Goal: Task Accomplishment & Management: Complete application form

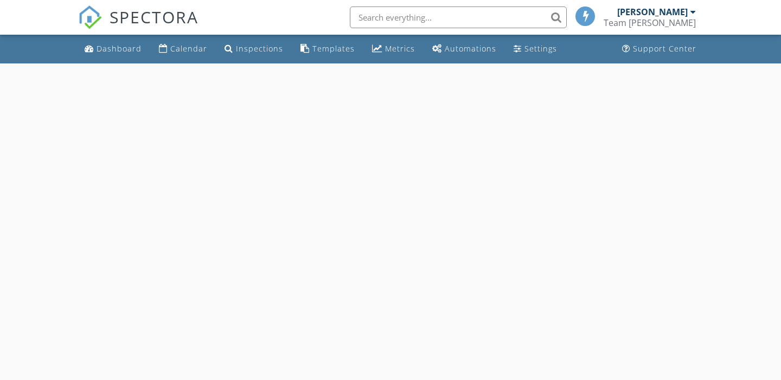
select select "7"
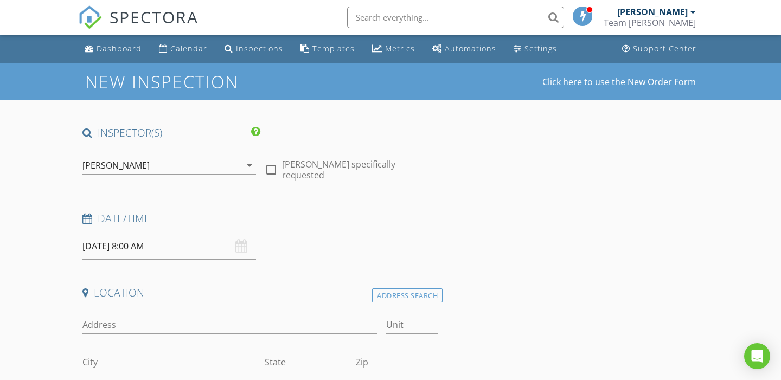
click at [168, 249] on input "[DATE] 8:00 AM" at bounding box center [169, 246] width 174 height 27
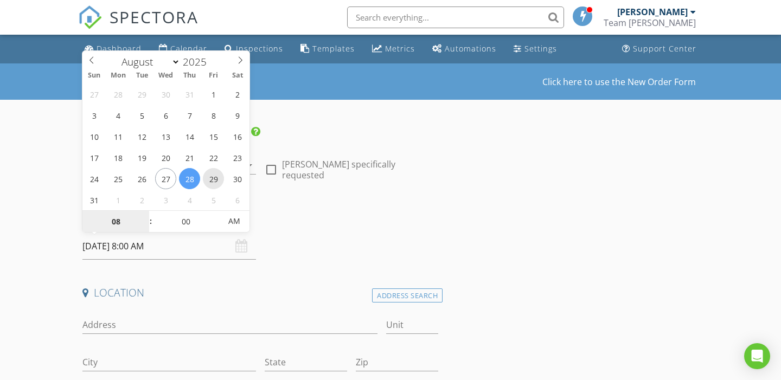
type input "08/29/2025 8:00 AM"
click at [145, 216] on span at bounding box center [146, 216] width 8 height 11
type input "09"
type input "08/29/2025 9:00 AM"
click at [145, 216] on span at bounding box center [146, 216] width 8 height 11
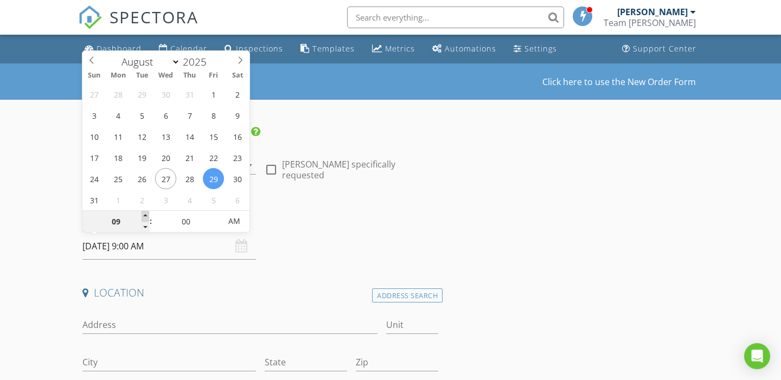
type input "10"
type input "08/29/2025 10:00 AM"
click at [145, 216] on span at bounding box center [146, 216] width 8 height 11
type input "11"
type input "08/29/2025 11:00 AM"
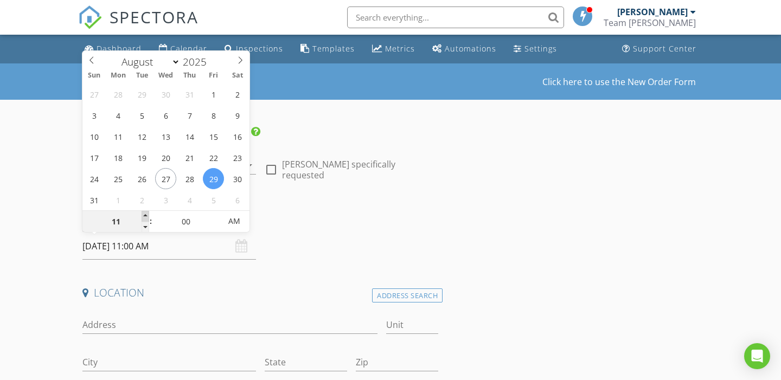
click at [145, 216] on span at bounding box center [146, 216] width 8 height 11
type input "12"
type input "08/29/2025 12:00 PM"
type input "11"
type input "08/29/2025 11:00 AM"
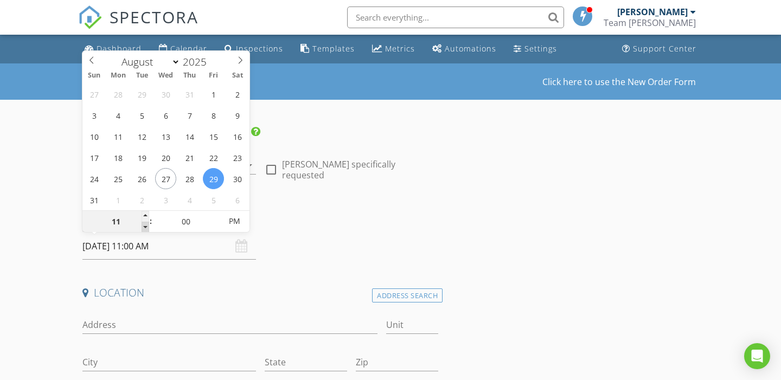
click at [144, 225] on span at bounding box center [146, 227] width 8 height 11
click at [196, 222] on input "00" at bounding box center [185, 222] width 67 height 22
click at [215, 212] on span at bounding box center [216, 216] width 8 height 11
type input "05"
type input "08/29/2025 11:05 AM"
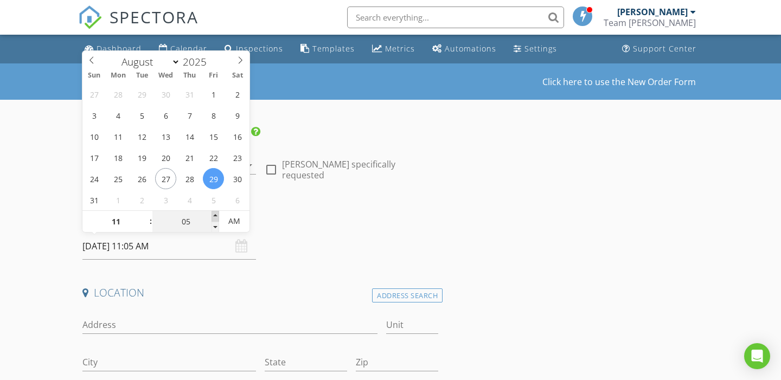
click at [215, 212] on span at bounding box center [216, 216] width 8 height 11
type input "10"
type input "08/29/2025 11:10 AM"
click at [215, 212] on span at bounding box center [216, 216] width 8 height 11
type input "15"
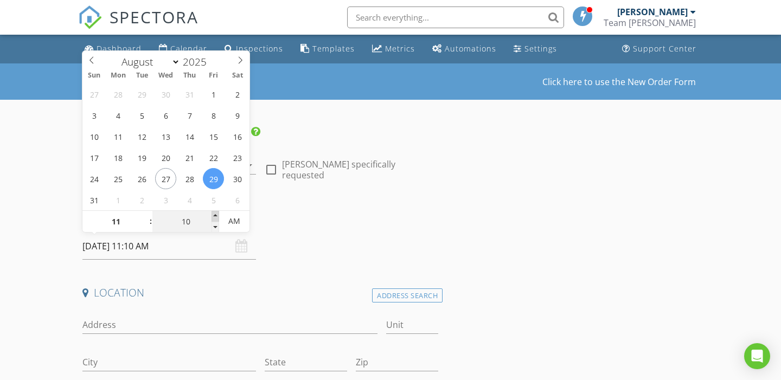
type input "08/29/2025 11:15 AM"
click at [215, 212] on span at bounding box center [216, 216] width 8 height 11
type input "20"
type input "08/29/2025 11:20 AM"
click at [215, 212] on span at bounding box center [216, 216] width 8 height 11
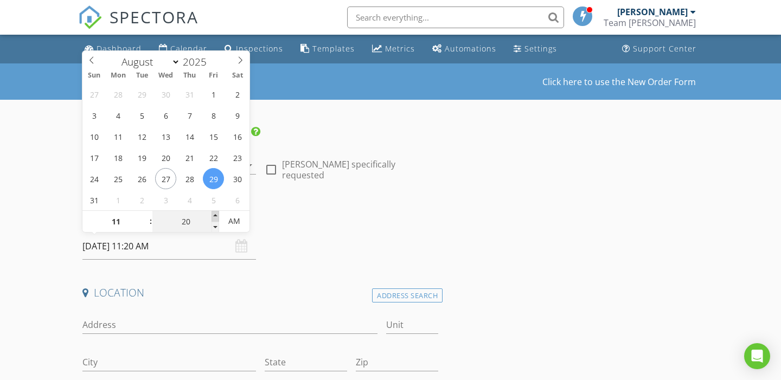
type input "25"
type input "08/29/2025 11:25 AM"
click at [215, 212] on span at bounding box center [216, 216] width 8 height 11
type input "30"
type input "08/29/2025 11:30 AM"
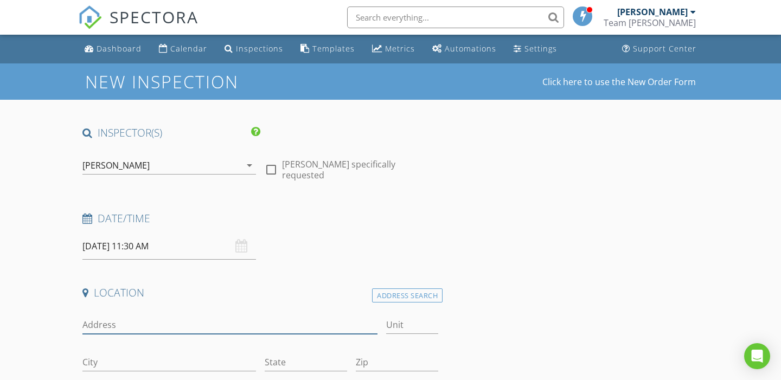
click at [144, 322] on input "Address" at bounding box center [229, 325] width 295 height 18
type input "2295 s ocean blvd"
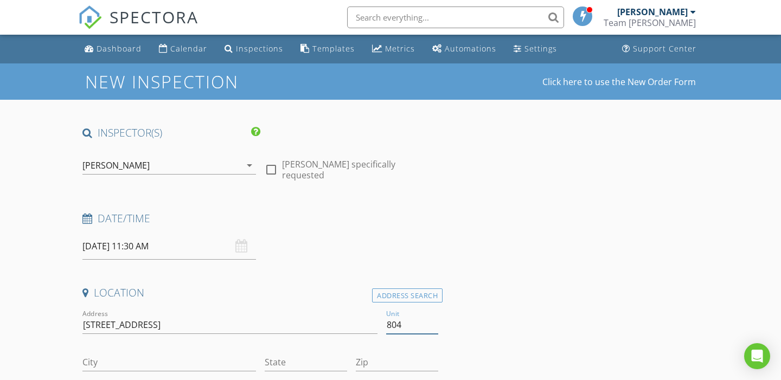
type input "804"
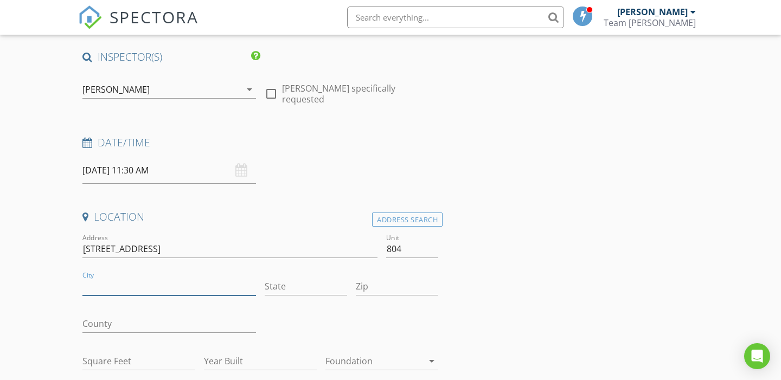
scroll to position [80, 0]
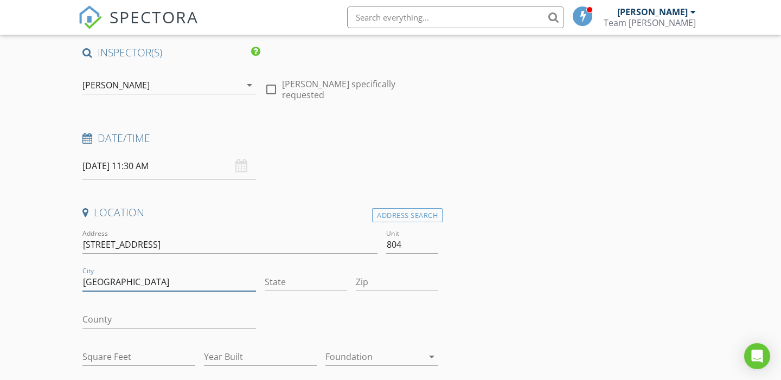
type input "[GEOGRAPHIC_DATA]"
type input "FL"
type input "33480"
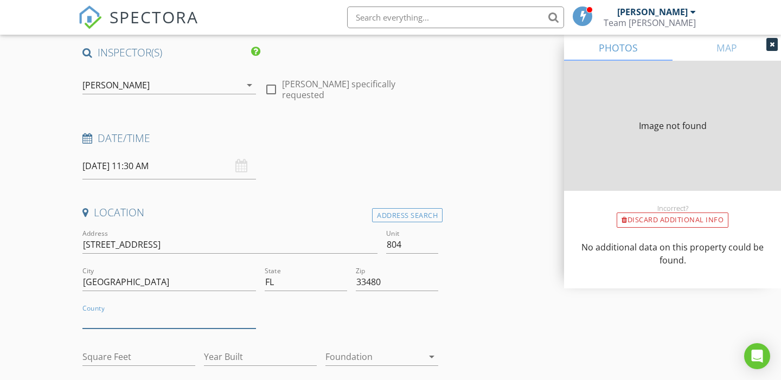
type input "1559"
type input "1969"
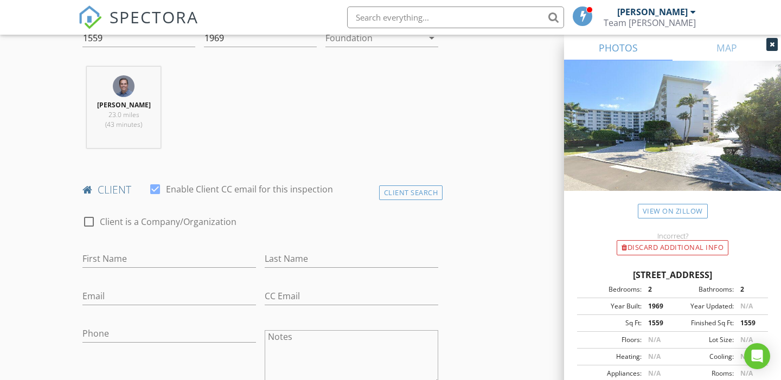
scroll to position [411, 0]
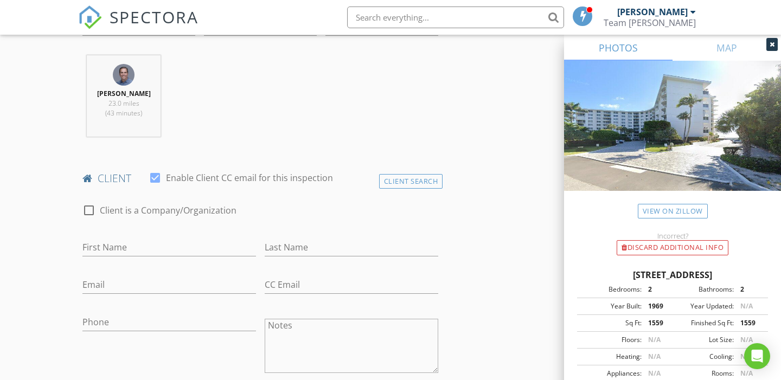
type input "[GEOGRAPHIC_DATA]"
click at [112, 248] on input "First Name" at bounding box center [169, 248] width 174 height 18
type input "Lena"
type input "Baume"
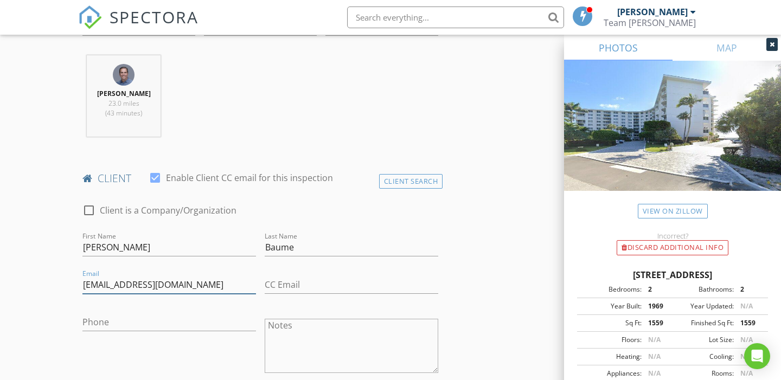
type input "lenabaume@gmail.com"
type input "267-273-3244"
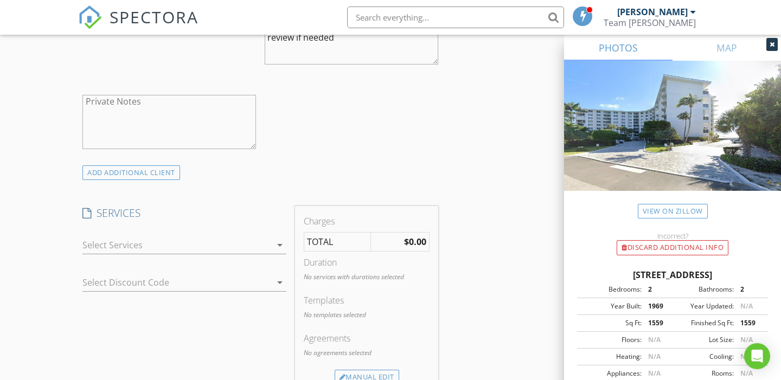
scroll to position [672, 0]
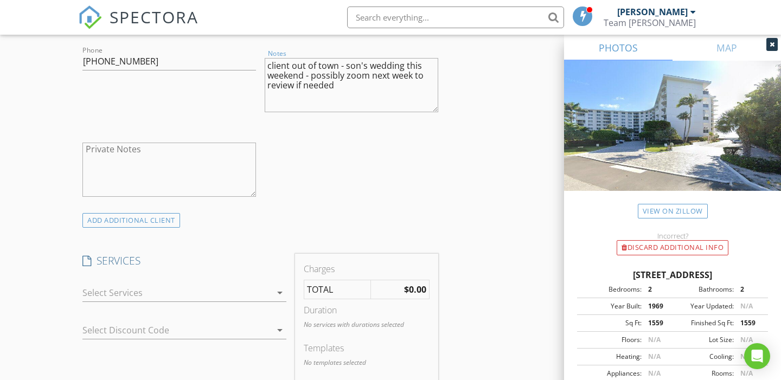
type textarea "client out of town - son's wedding this weekend - possibly zoom next week to re…"
click at [129, 169] on textarea "Private Notes" at bounding box center [169, 170] width 174 height 54
type textarea "Lives in Paris, France"
click at [150, 290] on div at bounding box center [176, 292] width 189 height 17
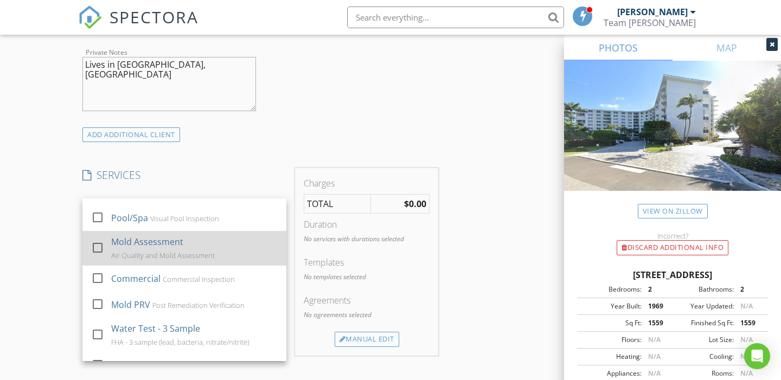
scroll to position [89, 0]
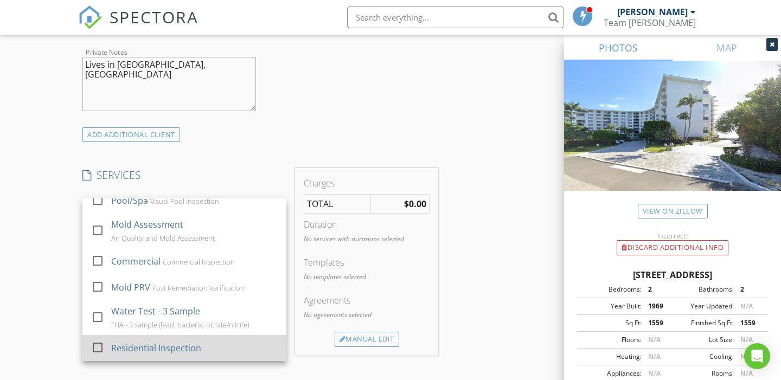
click at [190, 348] on div "Residential Inspection" at bounding box center [156, 348] width 90 height 13
checkbox input "true"
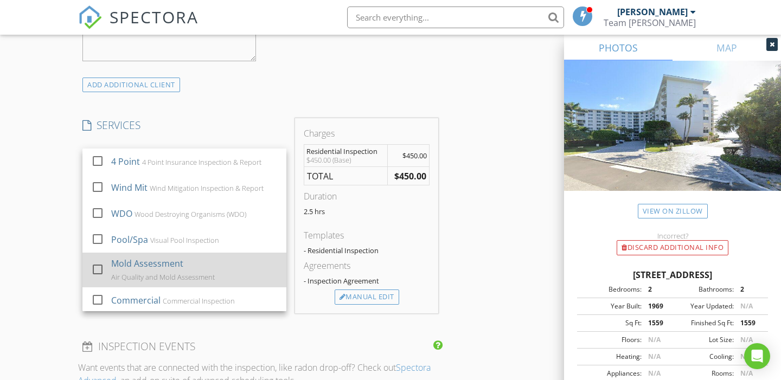
scroll to position [802, 0]
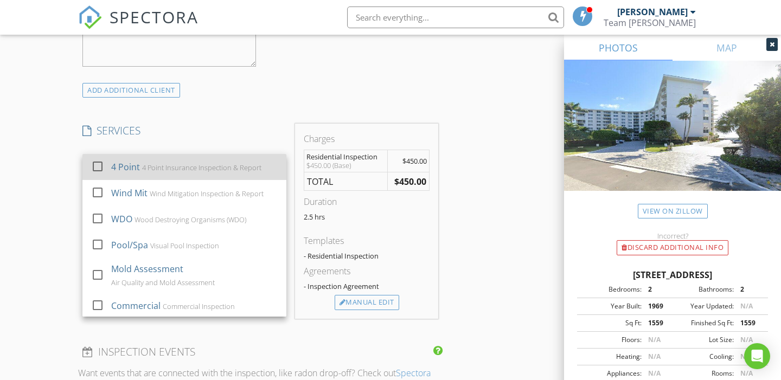
click at [212, 173] on div "4 Point 4 Point Insurance Inspection & Report" at bounding box center [194, 167] width 167 height 22
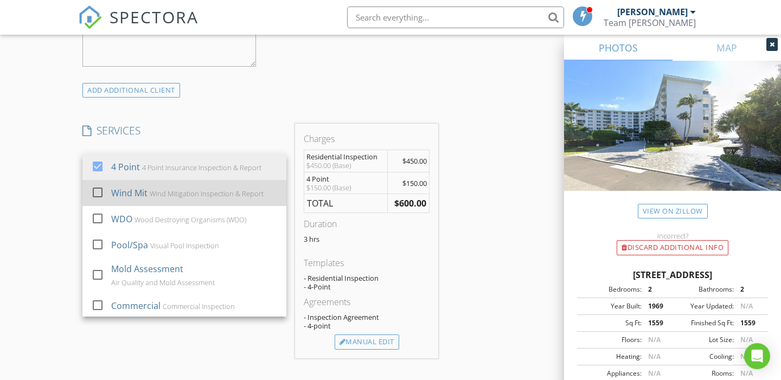
click at [200, 195] on div "Wind Mitigation Inspection & Report" at bounding box center [207, 193] width 114 height 9
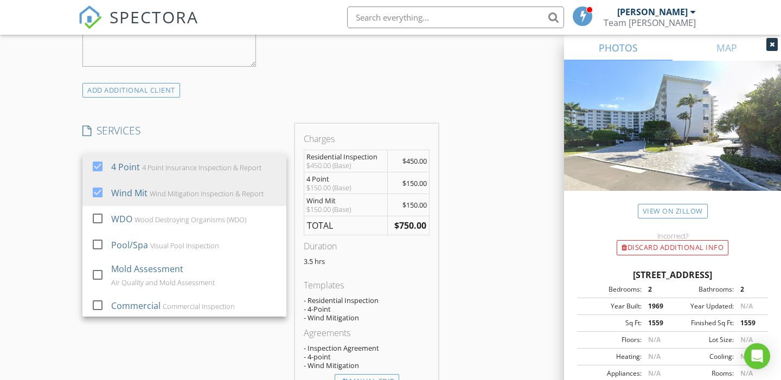
click at [370, 247] on div "Duration" at bounding box center [367, 246] width 126 height 13
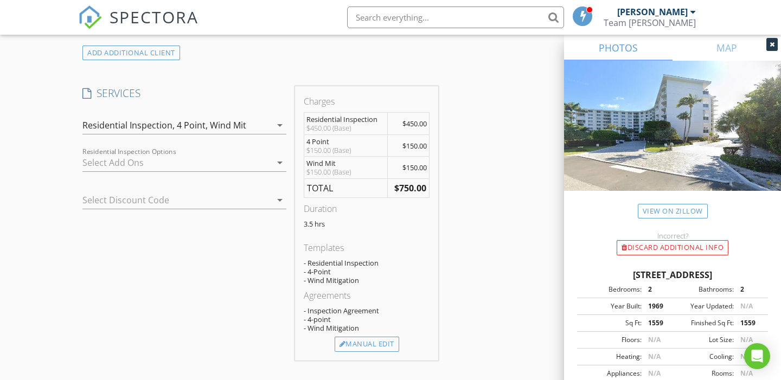
scroll to position [841, 0]
click at [372, 342] on div "Manual Edit" at bounding box center [367, 343] width 65 height 15
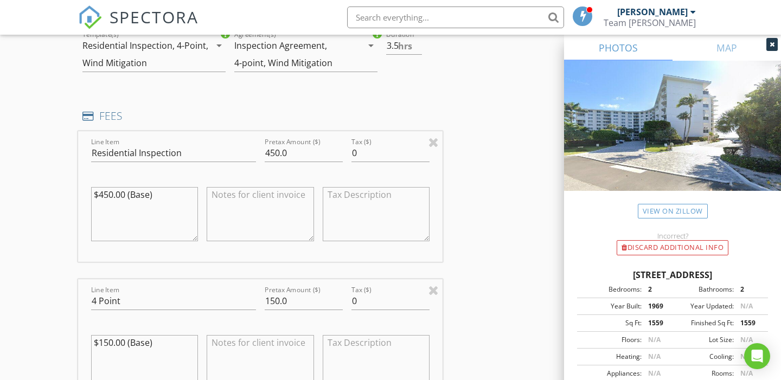
scroll to position [917, 0]
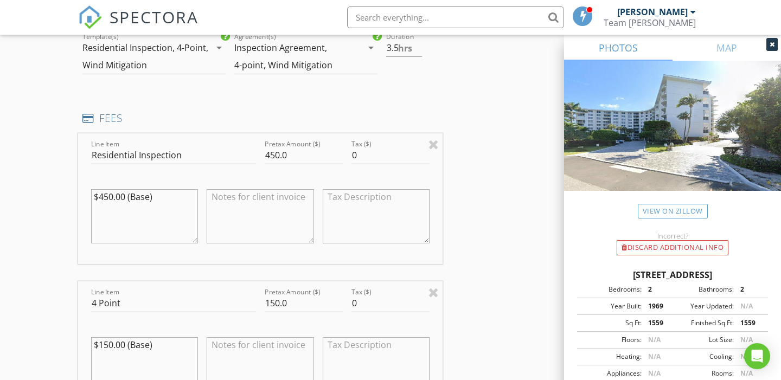
click at [171, 206] on textarea "$450.00 (Base)" at bounding box center [144, 216] width 107 height 54
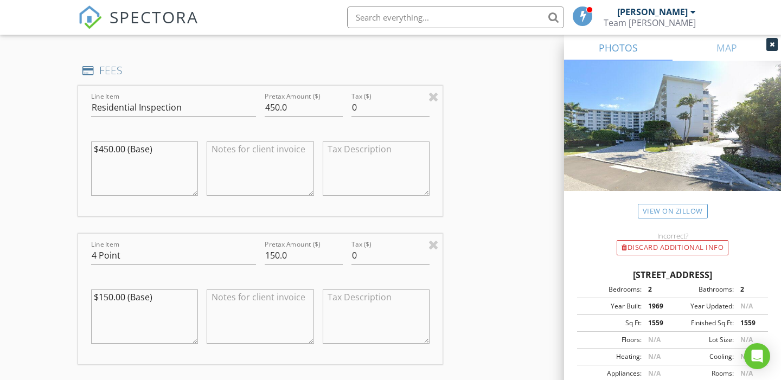
scroll to position [963, 0]
click at [270, 157] on textarea at bounding box center [260, 171] width 107 height 54
type textarea "d"
type textarea "condo discount"
click at [309, 103] on input "450.0" at bounding box center [304, 110] width 78 height 18
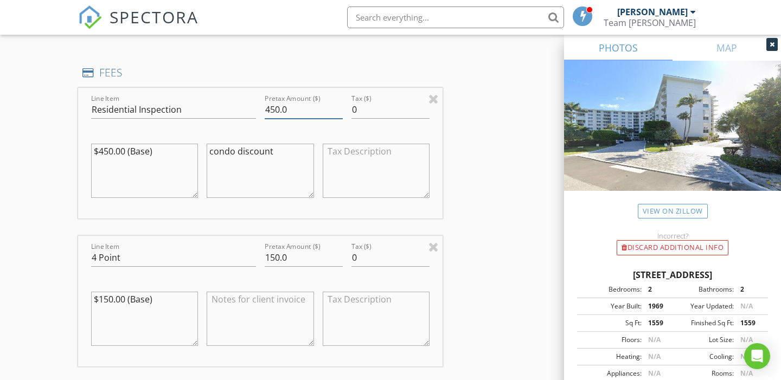
click at [309, 103] on input "450.0" at bounding box center [304, 110] width 78 height 18
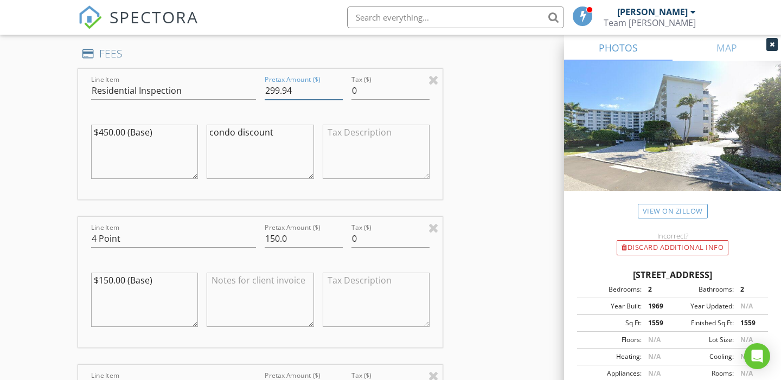
scroll to position [982, 0]
click at [306, 95] on input "299.94" at bounding box center [304, 90] width 78 height 18
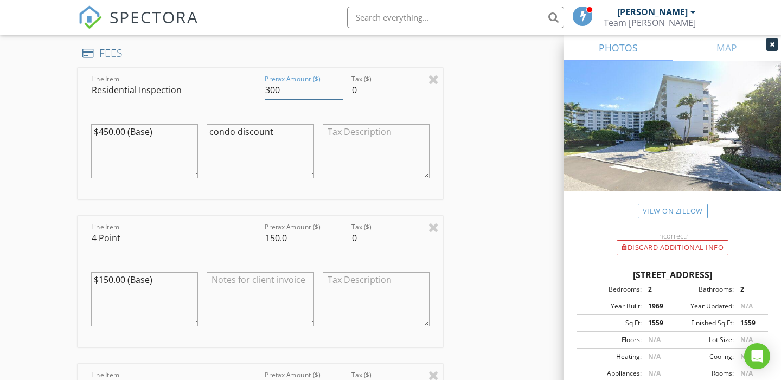
type input "300"
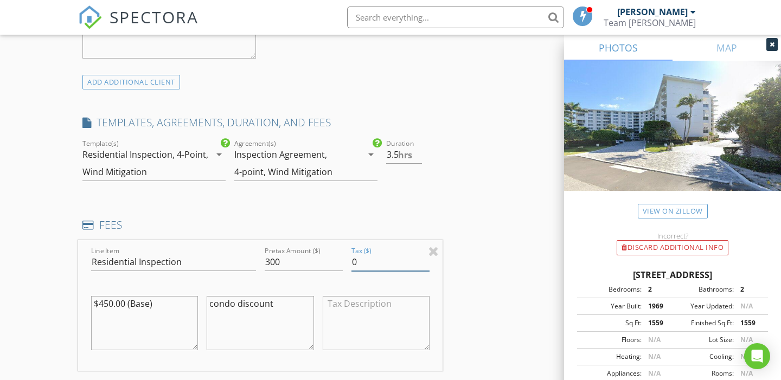
scroll to position [815, 0]
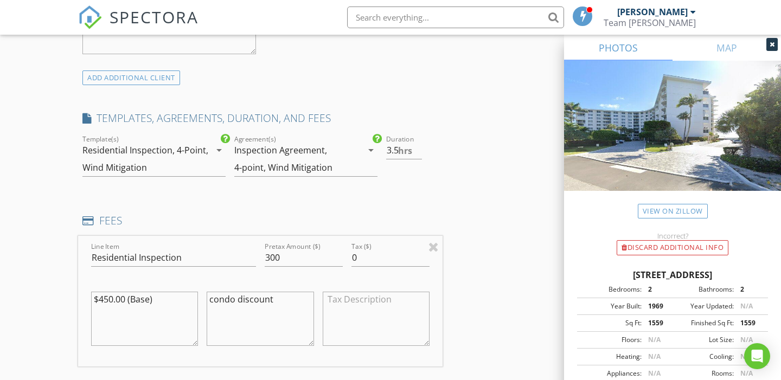
click at [247, 313] on textarea "condo discount" at bounding box center [260, 319] width 107 height 54
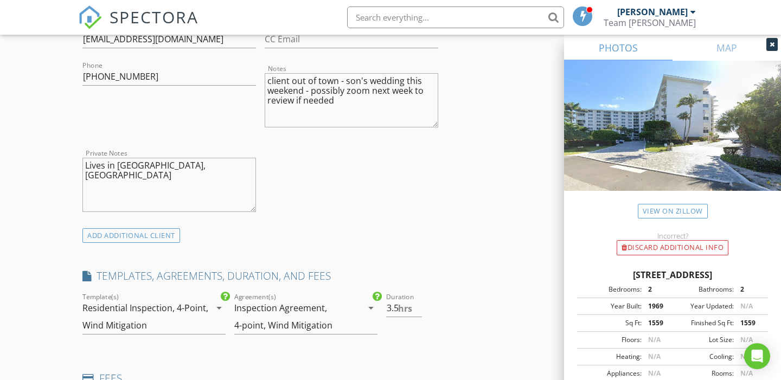
scroll to position [645, 0]
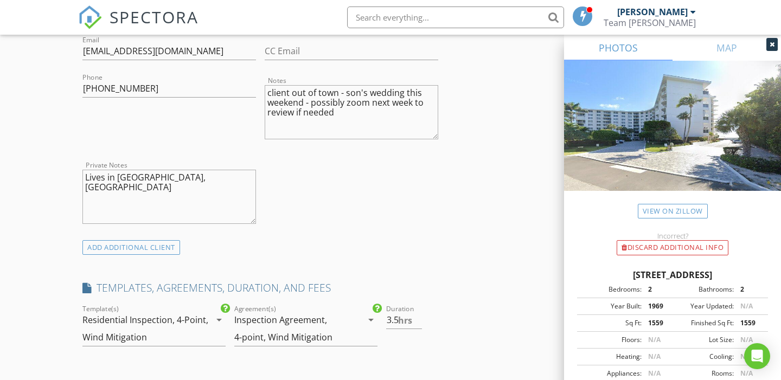
click at [354, 117] on textarea "client out of town - son's wedding this weekend - possibly zoom next week to re…" at bounding box center [352, 112] width 174 height 54
type textarea "client out of town - son's wedding this weekend - possibly zoom next week to re…"
click at [389, 315] on input "3.5" at bounding box center [404, 320] width 36 height 18
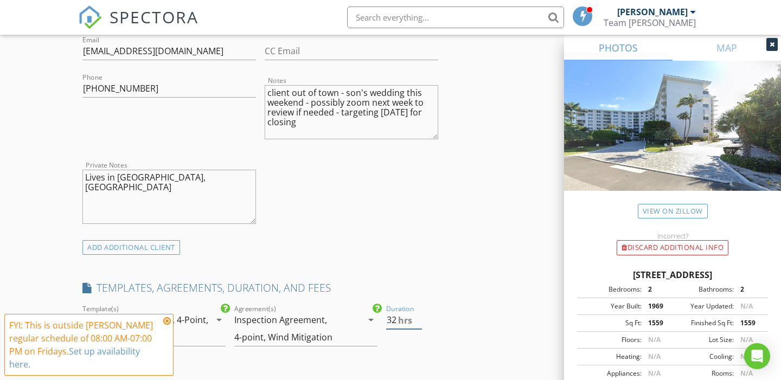
type input "3"
type input "2.5"
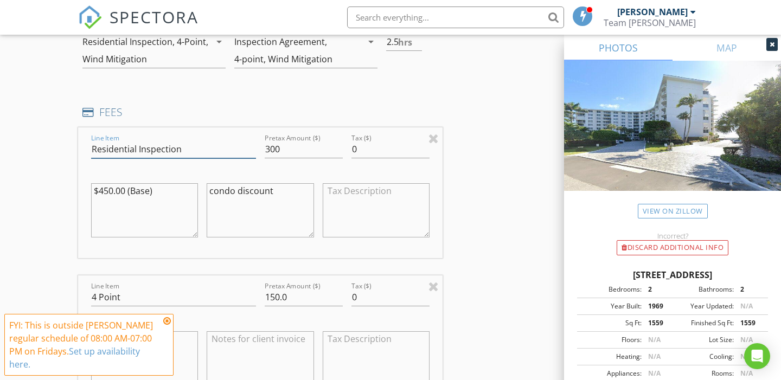
scroll to position [936, 0]
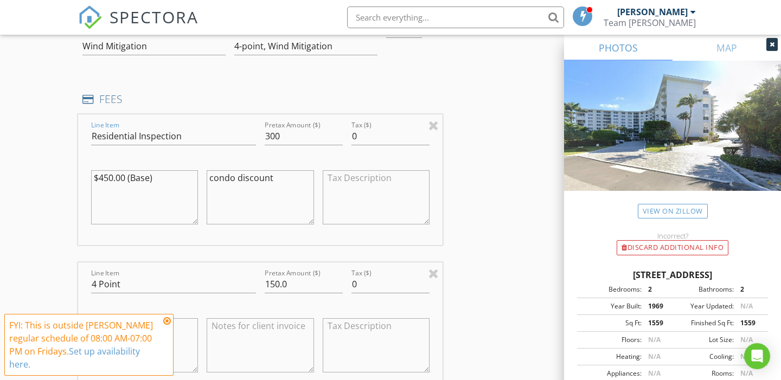
click at [167, 320] on icon at bounding box center [167, 321] width 8 height 9
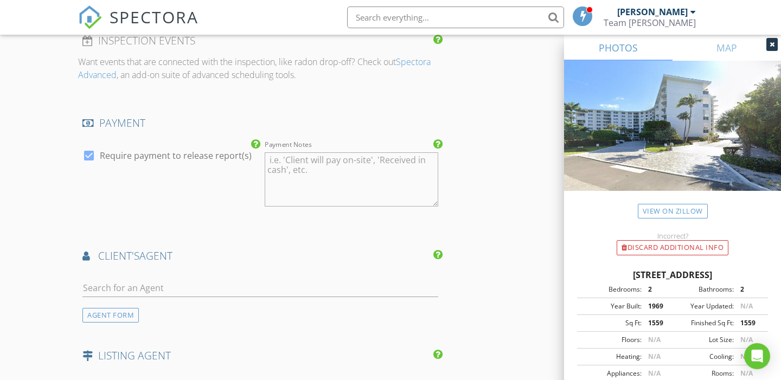
scroll to position [1551, 0]
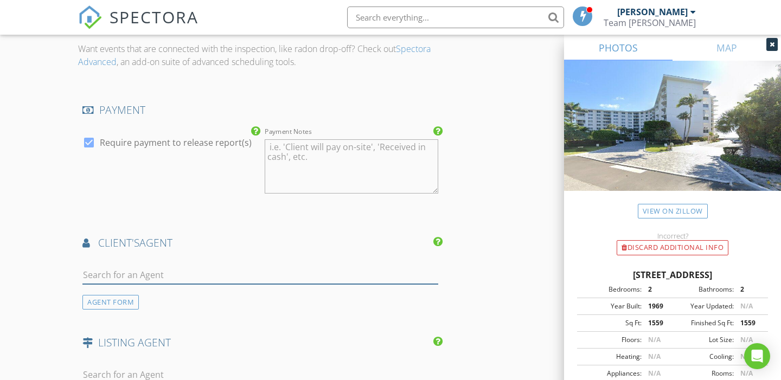
click at [203, 279] on input "text" at bounding box center [260, 275] width 356 height 18
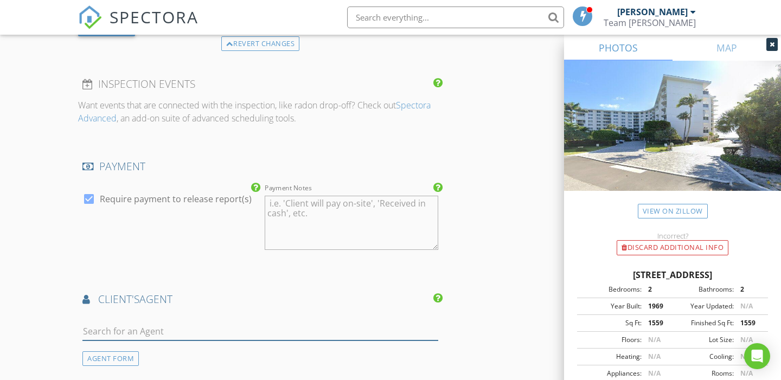
scroll to position [1532, 0]
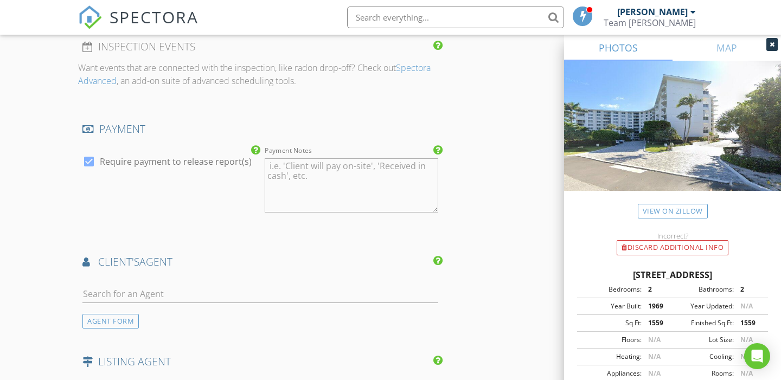
click at [309, 170] on textarea "Payment Notes" at bounding box center [352, 185] width 174 height 54
type textarea "Z"
click at [188, 294] on input "text" at bounding box center [260, 294] width 356 height 18
type input "eliz"
click at [159, 319] on div "Elizabeth Hoadley" at bounding box center [146, 317] width 67 height 13
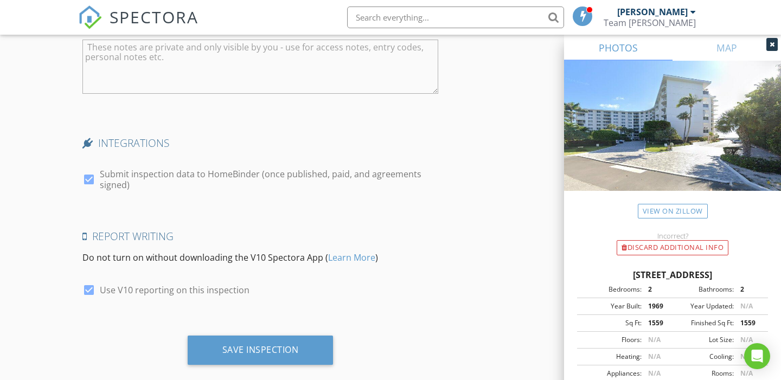
scroll to position [2323, 0]
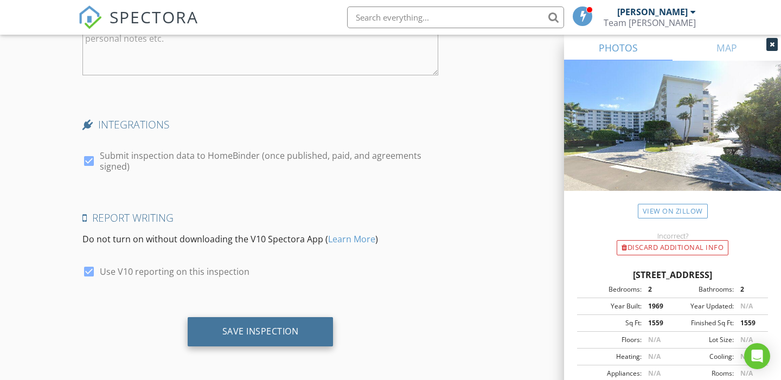
click at [250, 333] on div "Save Inspection" at bounding box center [260, 331] width 77 height 11
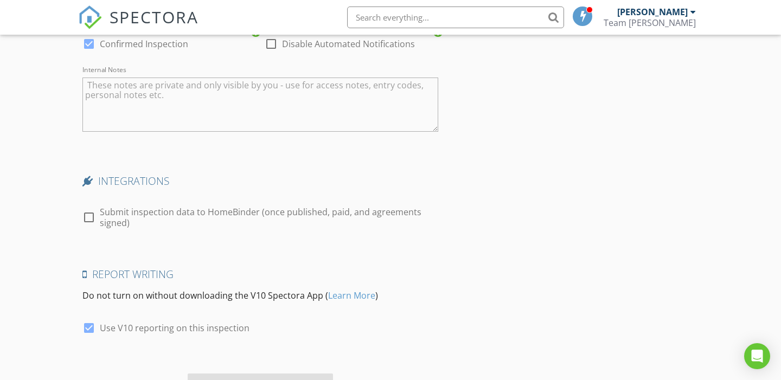
scroll to position [1422, 0]
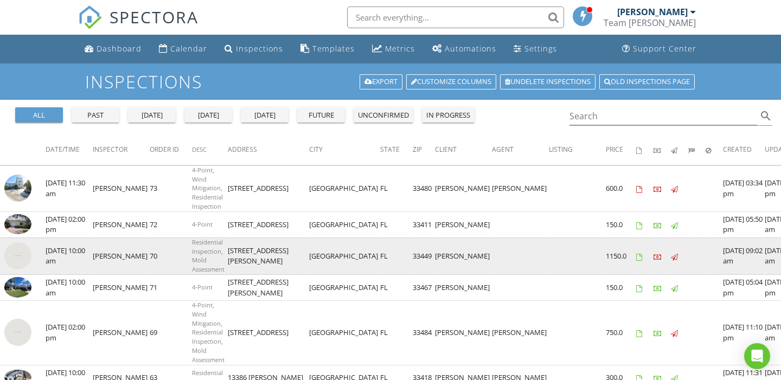
click at [20, 256] on img at bounding box center [17, 256] width 27 height 27
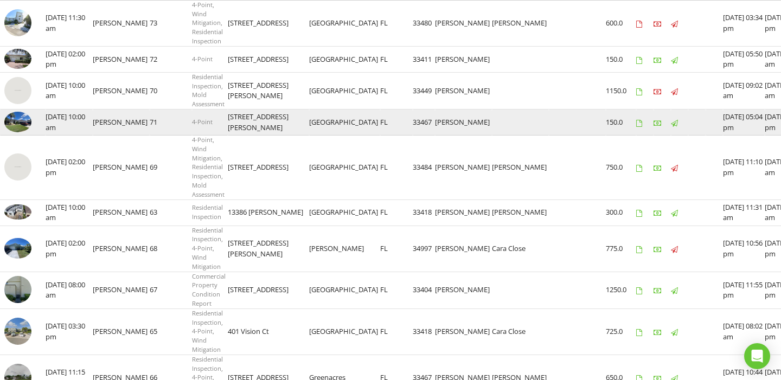
scroll to position [170, 0]
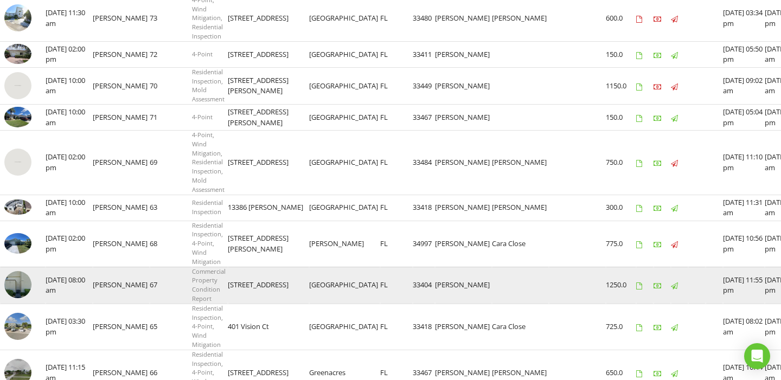
click at [25, 284] on img at bounding box center [17, 284] width 27 height 27
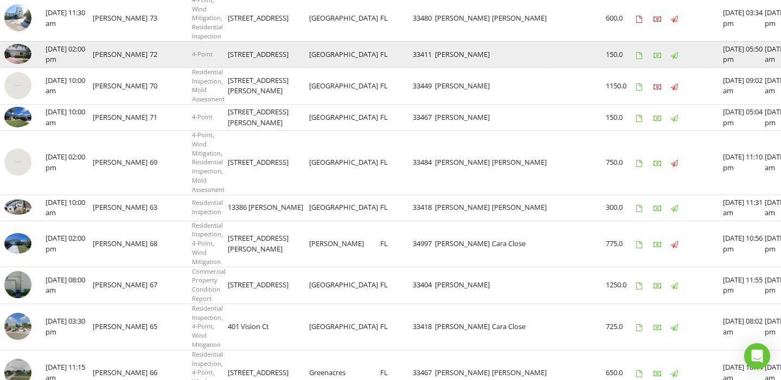
scroll to position [0, 0]
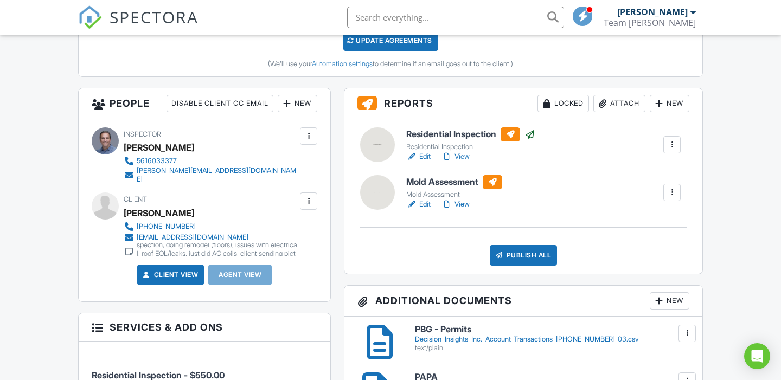
scroll to position [359, 0]
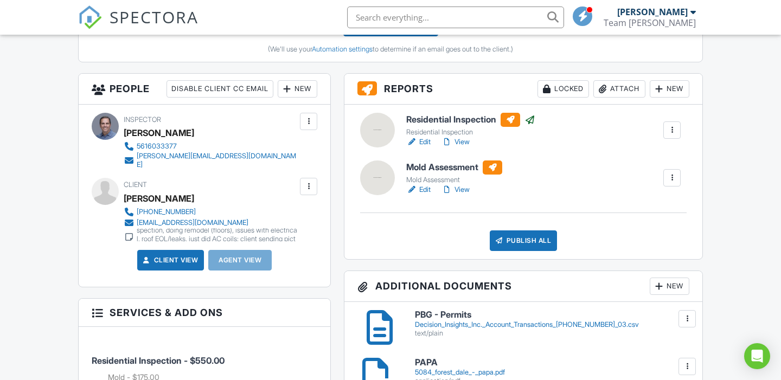
click at [427, 142] on link "Edit" at bounding box center [418, 142] width 24 height 11
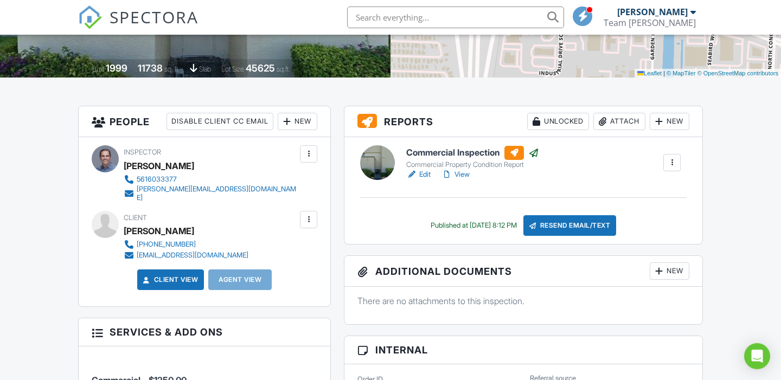
click at [670, 158] on div at bounding box center [672, 162] width 11 height 11
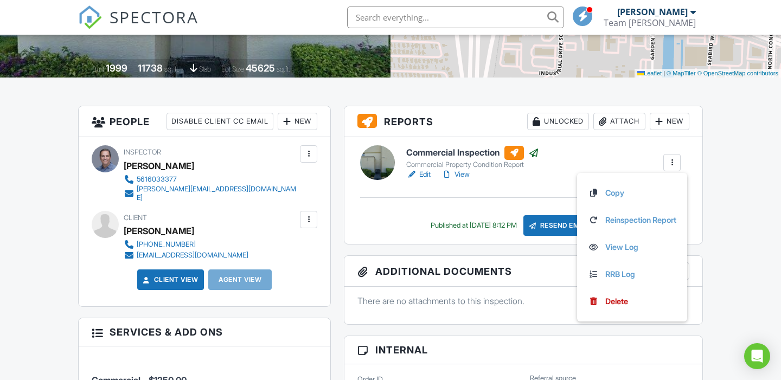
click at [306, 215] on div at bounding box center [308, 219] width 11 height 11
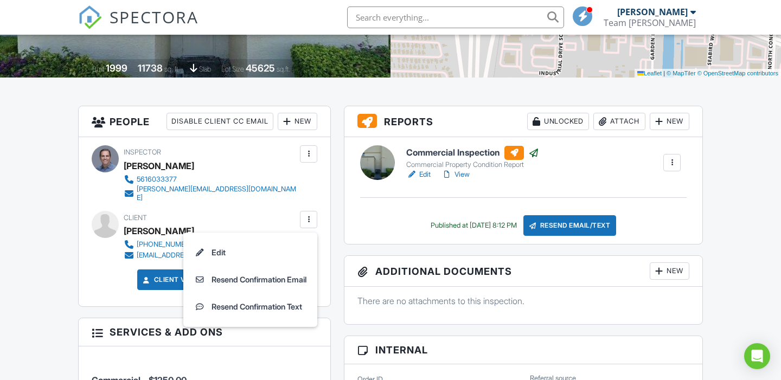
click at [265, 211] on div "Client Mike Gomez 561-480-6877 mgomez@monacoconstructiongroup.com" at bounding box center [212, 236] width 177 height 50
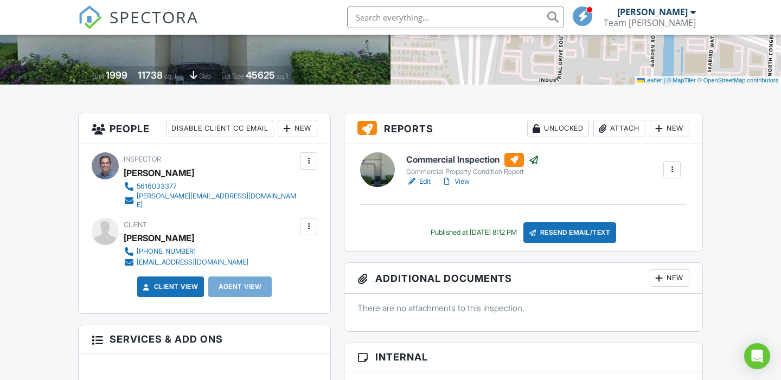
scroll to position [199, 0]
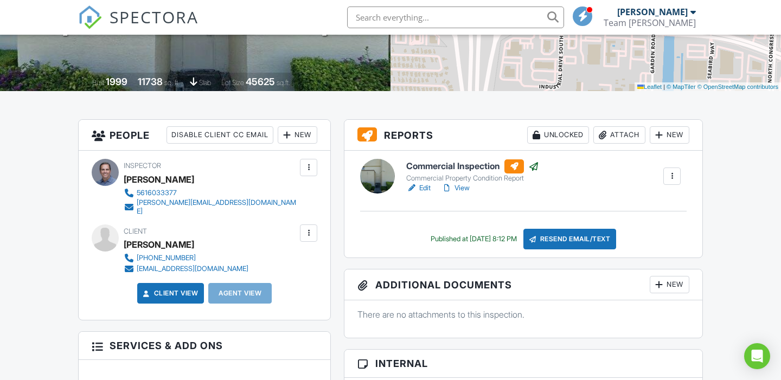
click at [672, 173] on div at bounding box center [672, 176] width 11 height 11
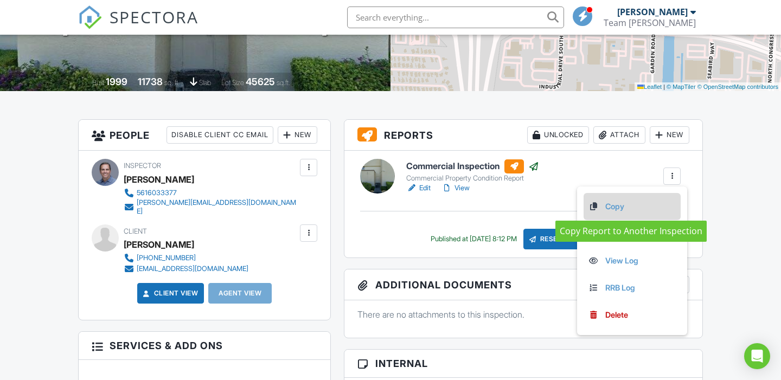
click at [617, 206] on link "Copy" at bounding box center [632, 207] width 88 height 12
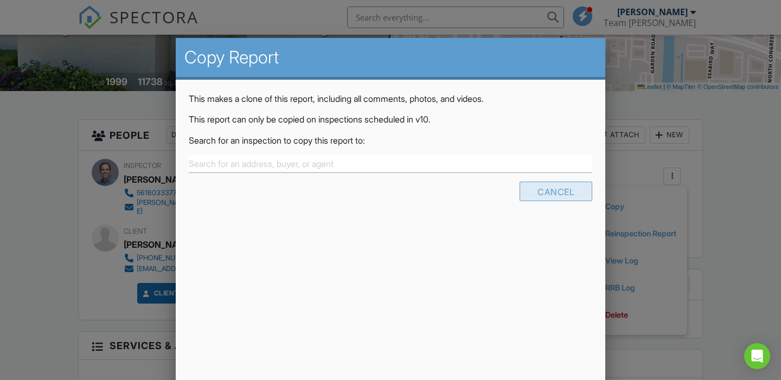
click at [562, 189] on div "Cancel" at bounding box center [556, 192] width 73 height 20
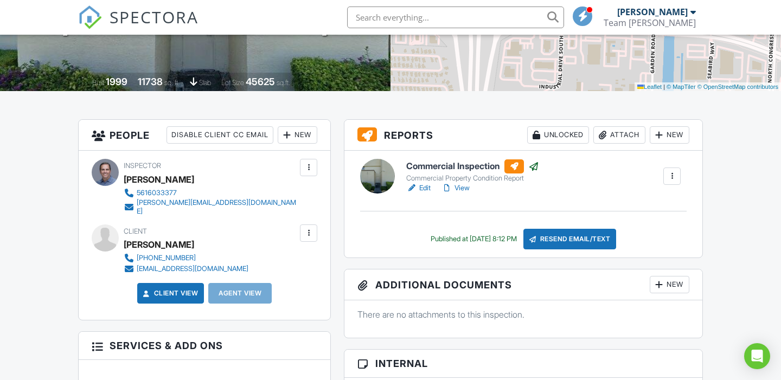
click at [670, 178] on div at bounding box center [672, 176] width 11 height 11
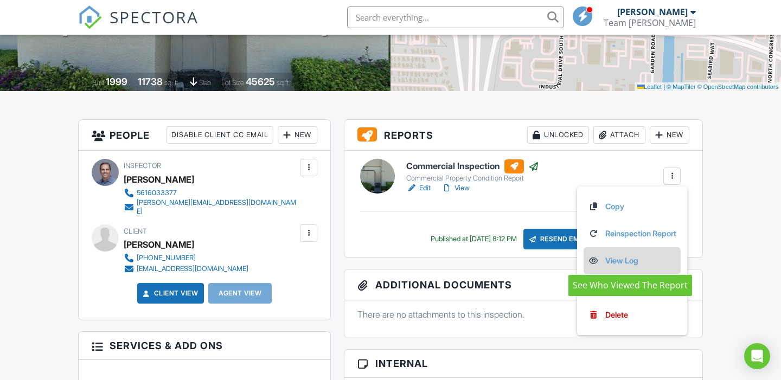
click at [637, 258] on link "View Log" at bounding box center [632, 261] width 88 height 12
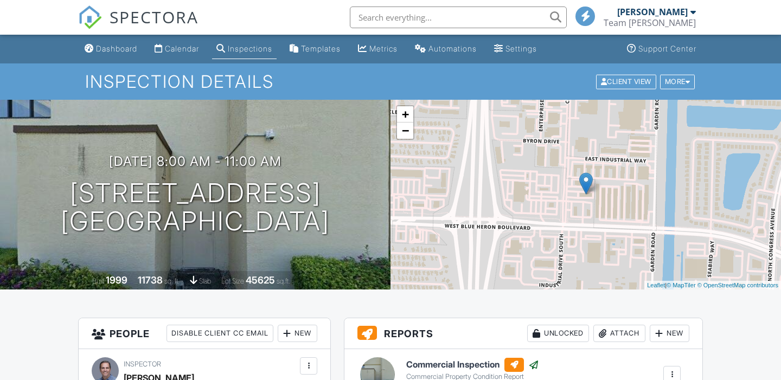
click at [670, 370] on div at bounding box center [672, 375] width 11 height 11
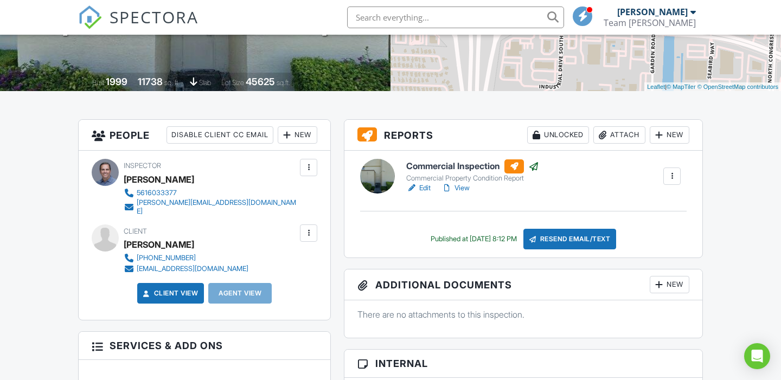
click at [599, 238] on div "Resend Email/Text" at bounding box center [570, 239] width 93 height 21
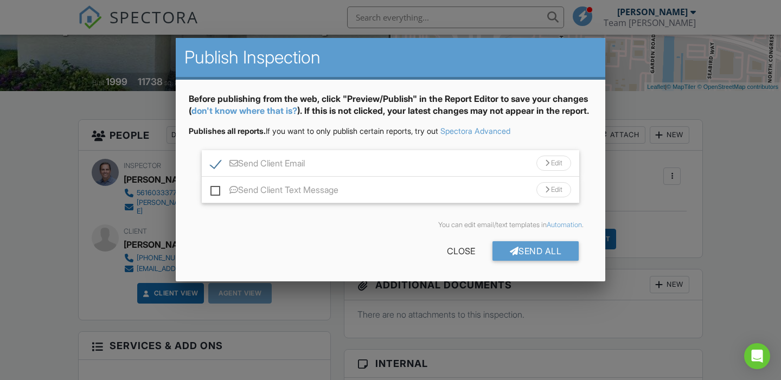
click at [215, 199] on label "Send Client Text Message" at bounding box center [275, 192] width 128 height 14
click at [215, 188] on input "Send Client Text Message" at bounding box center [214, 184] width 7 height 7
checkbox input "true"
click at [487, 203] on div "Send Client Text Message Edit" at bounding box center [391, 190] width 378 height 27
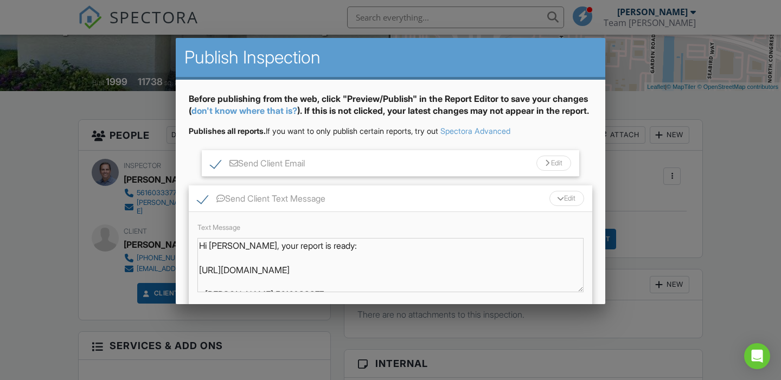
click at [446, 239] on div "Text Message Hi Mike, your report is ready: https://app.spectora.com/u/Vzj5Yvx …" at bounding box center [391, 261] width 404 height 98
click at [596, 182] on div "Before publishing from the web, click "Preview/Publish" in the Report Editor to…" at bounding box center [391, 234] width 430 height 309
click at [528, 205] on div "Send Client Text Message Edit" at bounding box center [391, 199] width 404 height 27
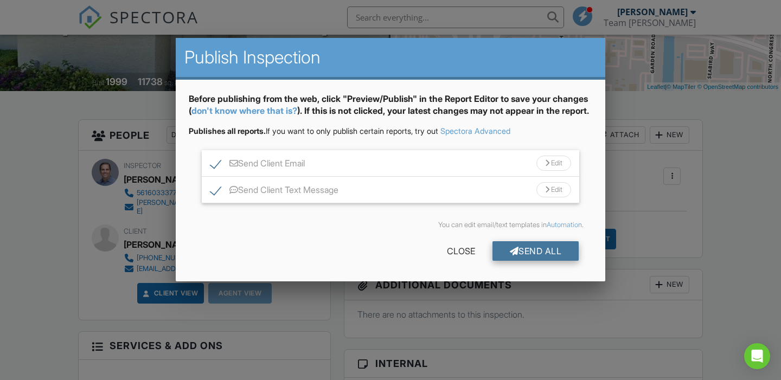
click at [523, 260] on div "Send All" at bounding box center [536, 251] width 87 height 20
